Goal: Task Accomplishment & Management: Use online tool/utility

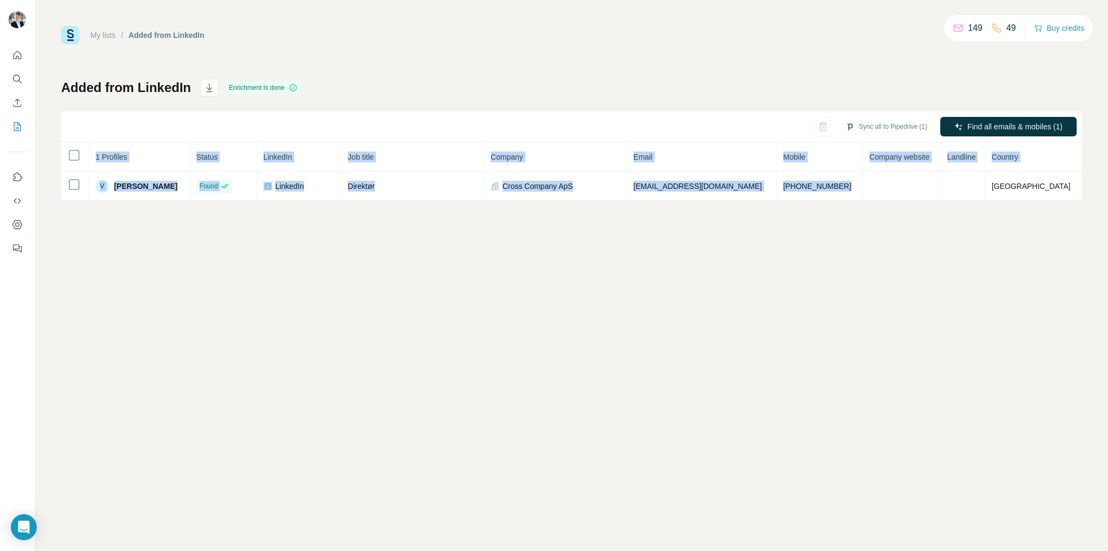
drag, startPoint x: 972, startPoint y: 178, endPoint x: 1091, endPoint y: 187, distance: 118.8
click at [1093, 185] on div "My lists / Added from LinkedIn 149 49 Buy credits Added from LinkedIn Enrichmen…" at bounding box center [571, 275] width 1073 height 551
click at [1046, 222] on div "My lists / Added from LinkedIn 149 49 Buy credits Added from LinkedIn Enrichmen…" at bounding box center [571, 275] width 1073 height 551
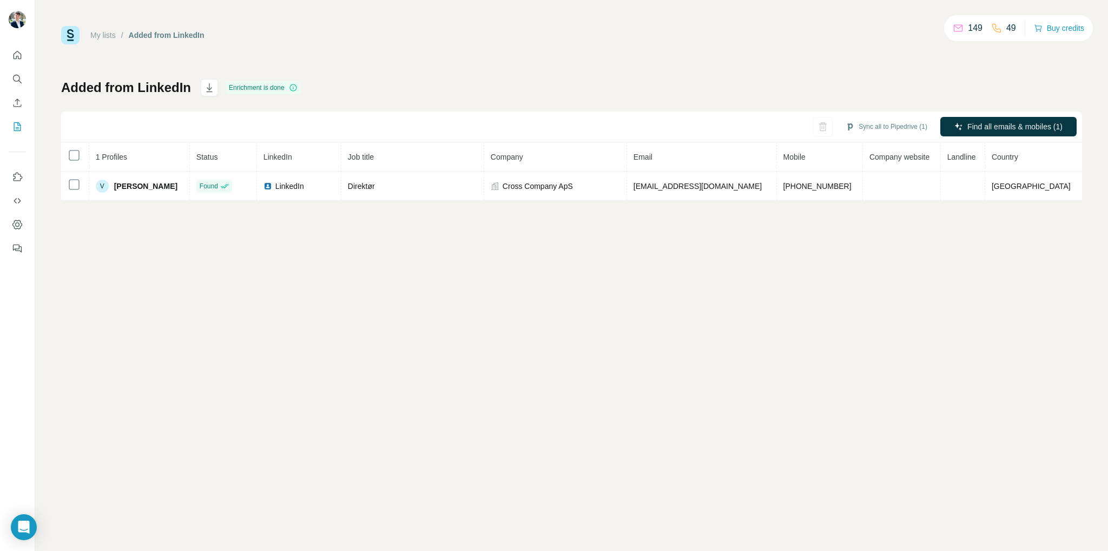
click at [781, 331] on div "My lists / Added from LinkedIn 149 49 Buy credits Added from LinkedIn Enrichmen…" at bounding box center [571, 275] width 1073 height 551
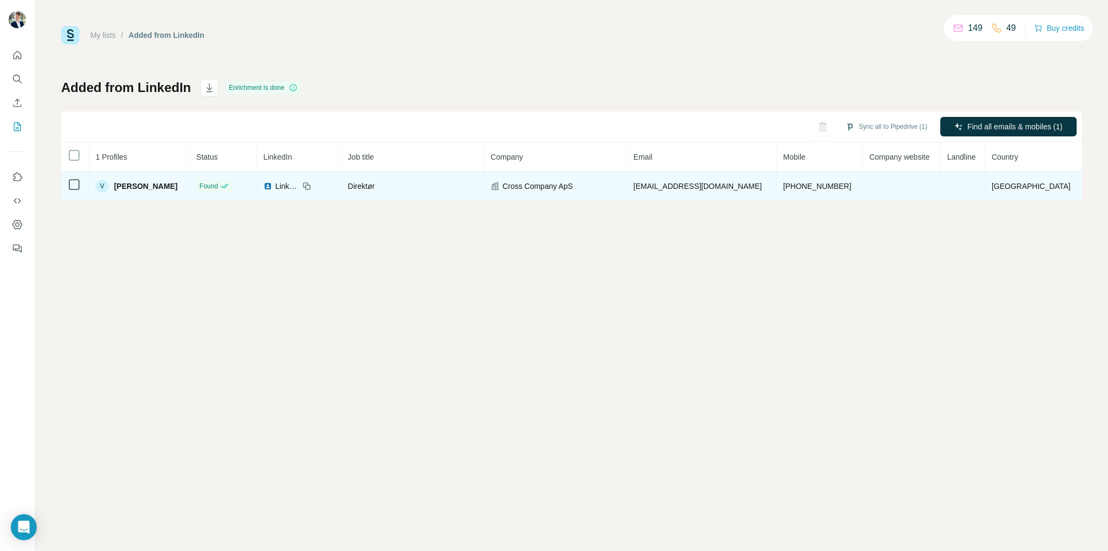
click at [272, 183] on img at bounding box center [268, 186] width 9 height 9
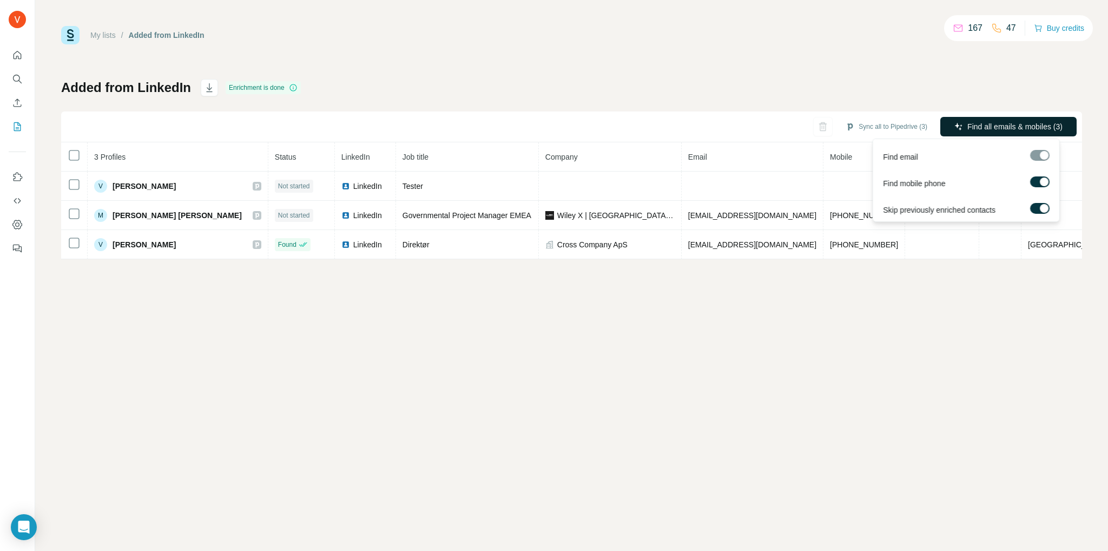
click at [1006, 121] on span "Find all emails & mobiles (3)" at bounding box center [1015, 126] width 95 height 11
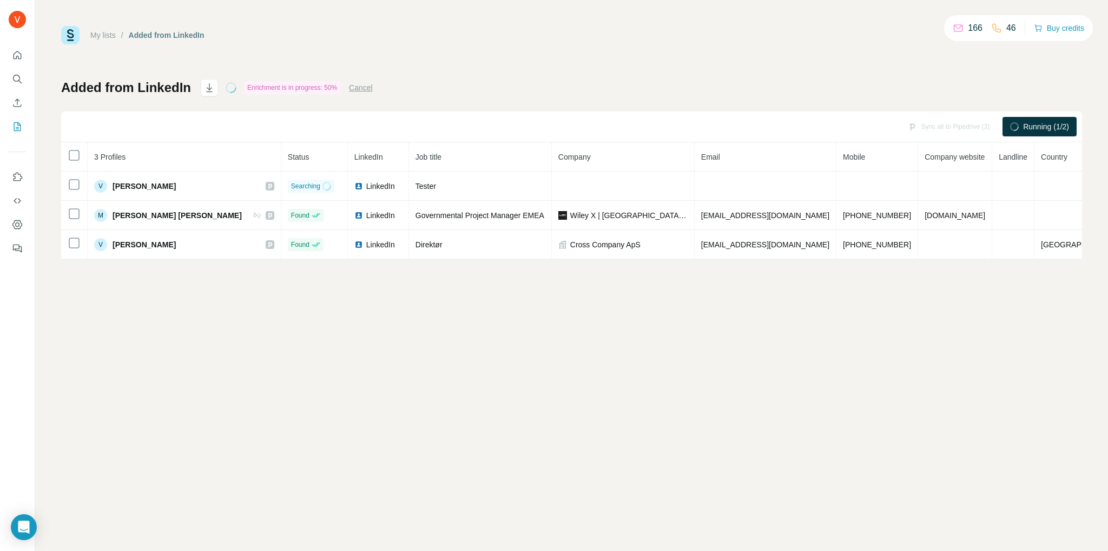
click at [499, 302] on div "My lists / Added from LinkedIn 166 46 Buy credits Added from LinkedIn Enrichmen…" at bounding box center [571, 275] width 1073 height 551
click at [14, 179] on icon "Use Surfe on LinkedIn" at bounding box center [18, 176] width 9 height 9
